Goal: Task Accomplishment & Management: Manage account settings

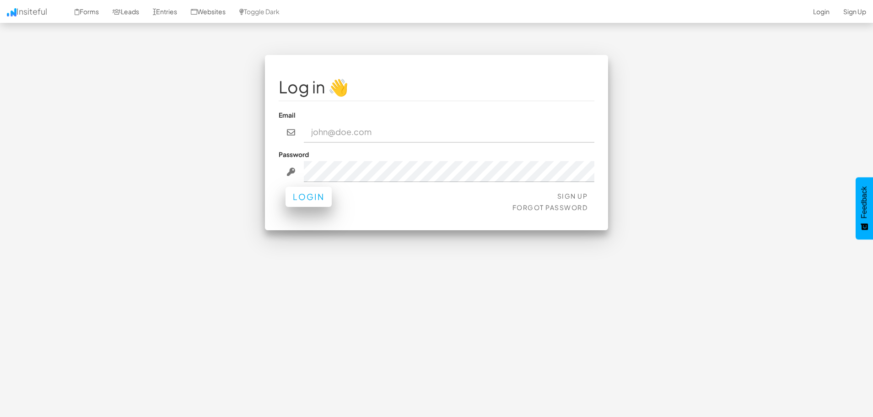
type input "[EMAIL_ADDRESS][DOMAIN_NAME]"
click at [299, 199] on button "Login" at bounding box center [309, 197] width 46 height 20
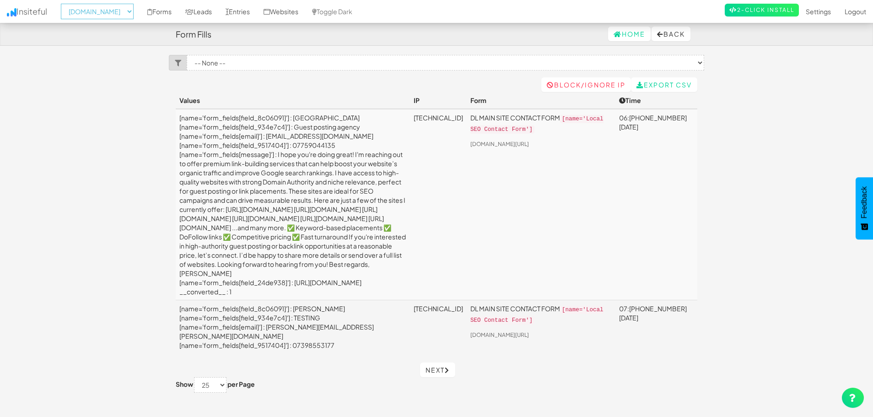
click at [101, 14] on select "-- None -- aeoagency.co.uk seoagencyscotland.com digital-landscope.com" at bounding box center [97, 12] width 73 height 16
select select "2519"
click at [64, 4] on select "-- None -- aeoagency.co.uk seoagencyscotland.com digital-landscope.com" at bounding box center [97, 12] width 73 height 16
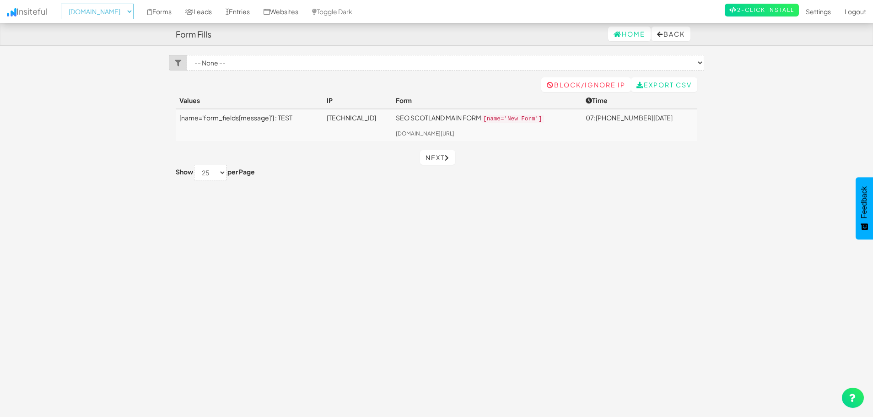
click at [115, 14] on select "-- None -- aeoagency.co.uk seoagencyscotland.com digital-landscope.com" at bounding box center [97, 12] width 73 height 16
select select "2520"
click at [64, 4] on select "-- None -- aeoagency.co.uk seoagencyscotland.com digital-landscope.com" at bounding box center [97, 12] width 73 height 16
select select "2520"
